Goal: Information Seeking & Learning: Learn about a topic

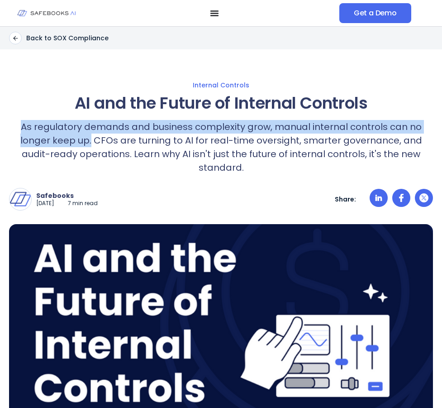
drag, startPoint x: 23, startPoint y: 127, endPoint x: 94, endPoint y: 143, distance: 72.7
click at [94, 143] on p "As regulatory demands and business complexity grow, manual internal controls ca…" at bounding box center [221, 147] width 424 height 54
copy p "As regulatory demands and business complexity grow, manual internal controls ca…"
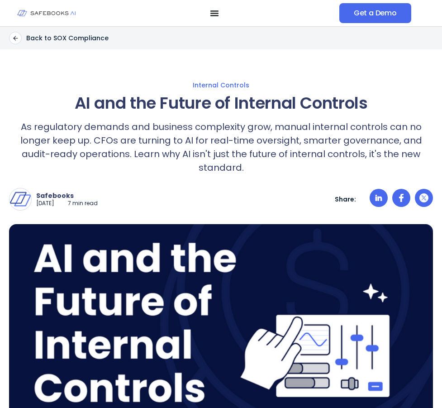
click at [178, 208] on div "Safebooks [DATE] 7 min read Safebooks Safebooks AI - the Financial Data Governa…" at bounding box center [221, 199] width 424 height 23
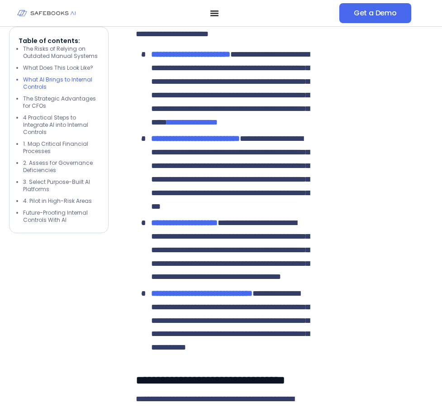
scroll to position [1720, 0]
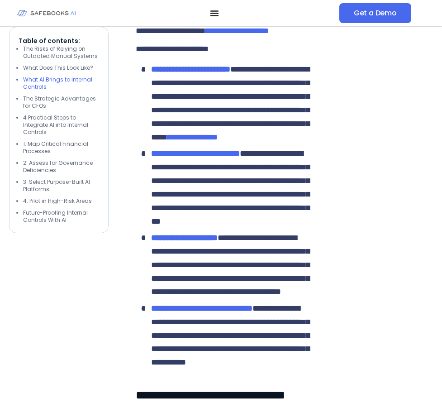
drag, startPoint x: 177, startPoint y: 107, endPoint x: 223, endPoint y: 271, distance: 170.1
copy span "**********"
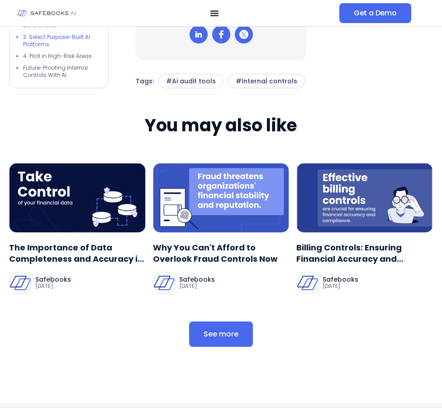
scroll to position [4254, 0]
